Goal: Transaction & Acquisition: Purchase product/service

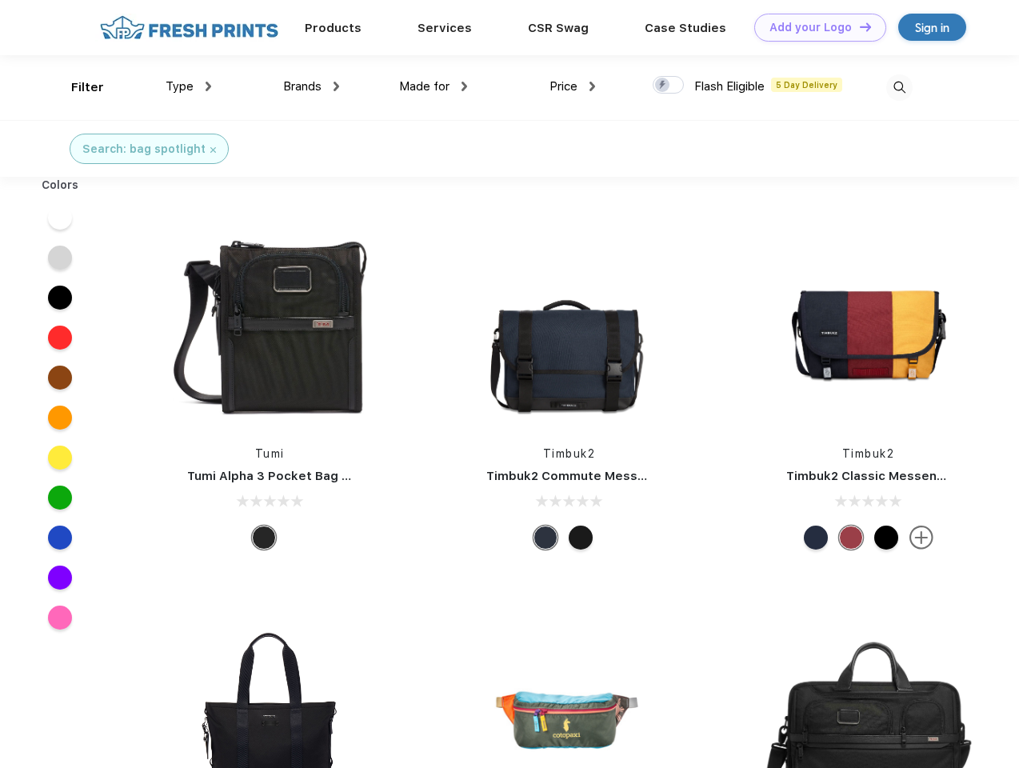
scroll to position [1, 0]
click at [814, 27] on link "Add your Logo Design Tool" at bounding box center [820, 28] width 132 height 28
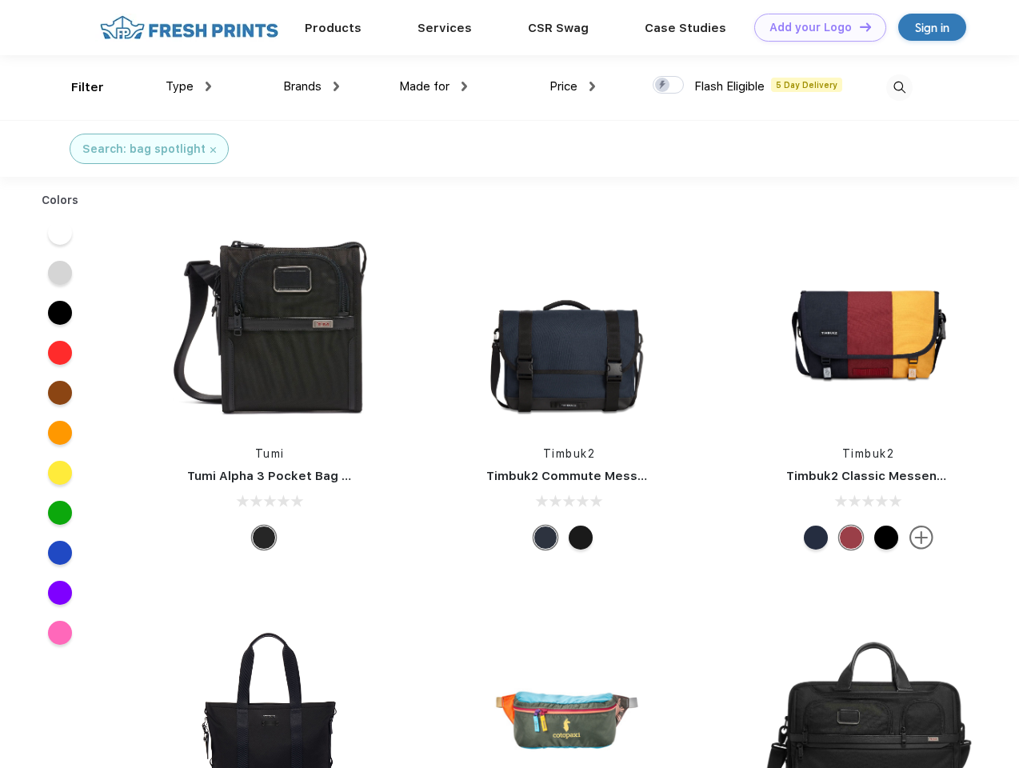
click at [0, 0] on div "Design Tool" at bounding box center [0, 0] width 0 height 0
click at [858, 26] on link "Add your Logo Design Tool" at bounding box center [820, 28] width 132 height 28
click at [77, 87] on div "Filter" at bounding box center [87, 87] width 33 height 18
click at [189, 86] on span "Type" at bounding box center [180, 86] width 28 height 14
click at [311, 86] on span "Brands" at bounding box center [302, 86] width 38 height 14
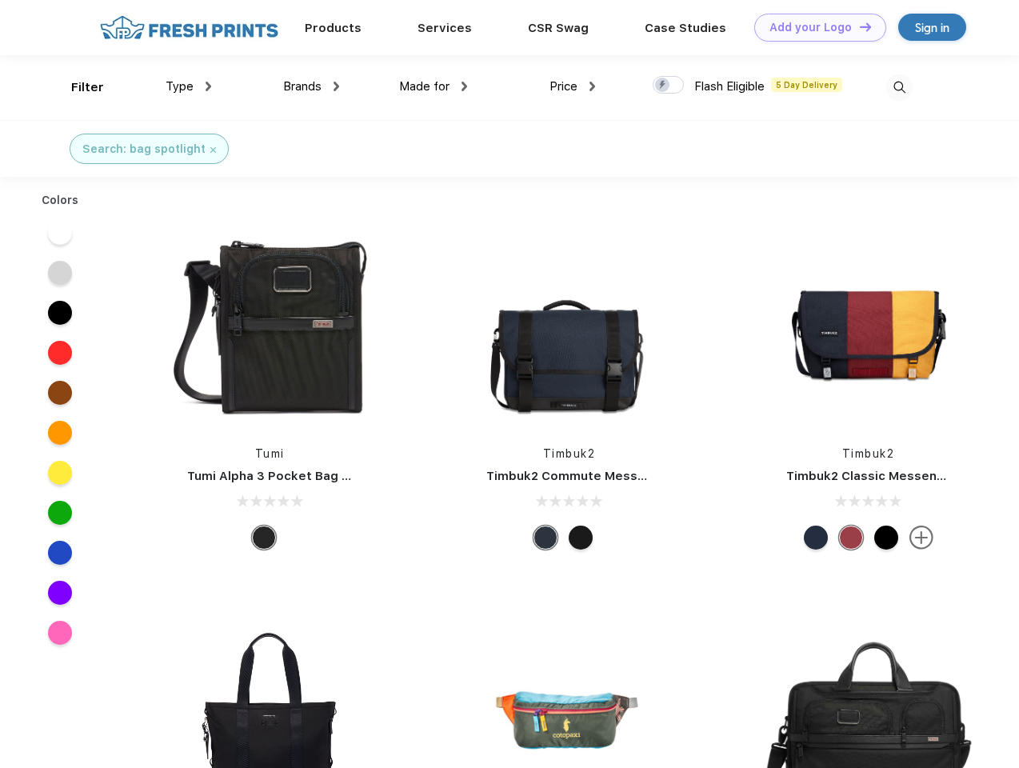
click at [433, 86] on span "Made for" at bounding box center [424, 86] width 50 height 14
click at [573, 86] on span "Price" at bounding box center [563, 86] width 28 height 14
click at [669, 86] on div at bounding box center [668, 85] width 31 height 18
click at [663, 86] on input "checkbox" at bounding box center [658, 80] width 10 height 10
click at [899, 87] on img at bounding box center [899, 87] width 26 height 26
